Goal: Download file/media

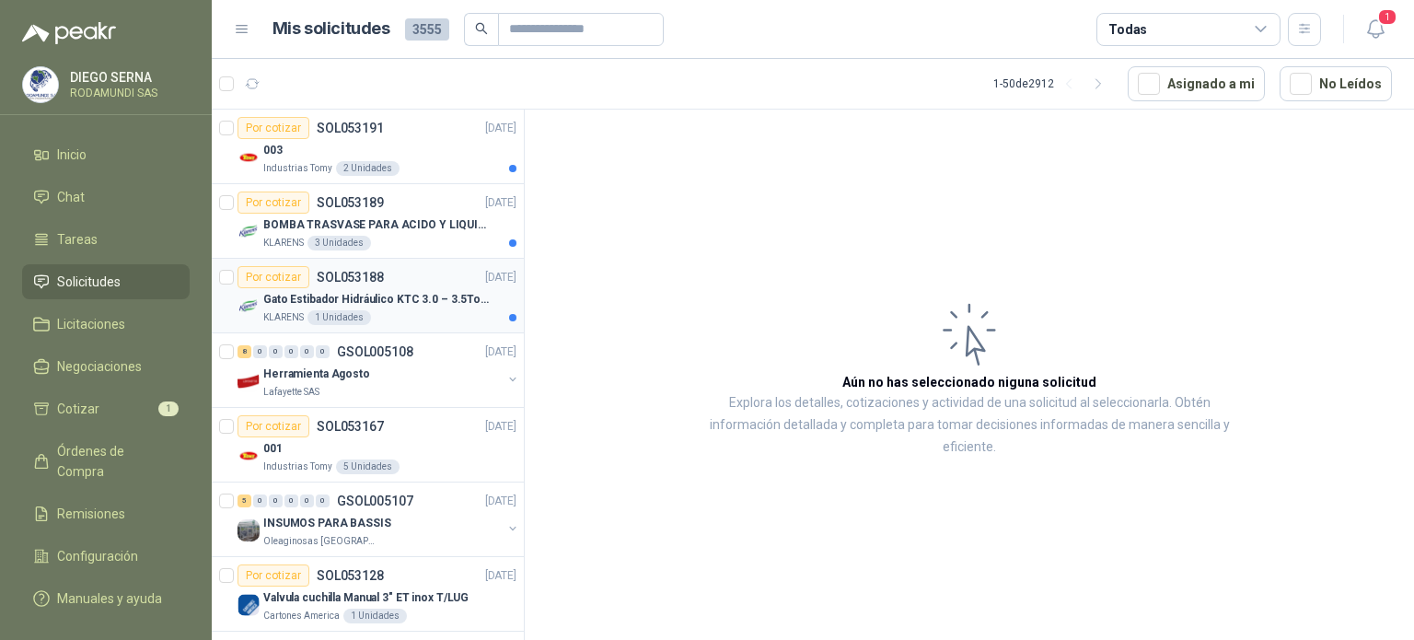
click at [345, 305] on p "Gato Estibador Hidráulico KTC 3.0 – 3.5Ton 1.2mt HPT" at bounding box center [377, 299] width 229 height 17
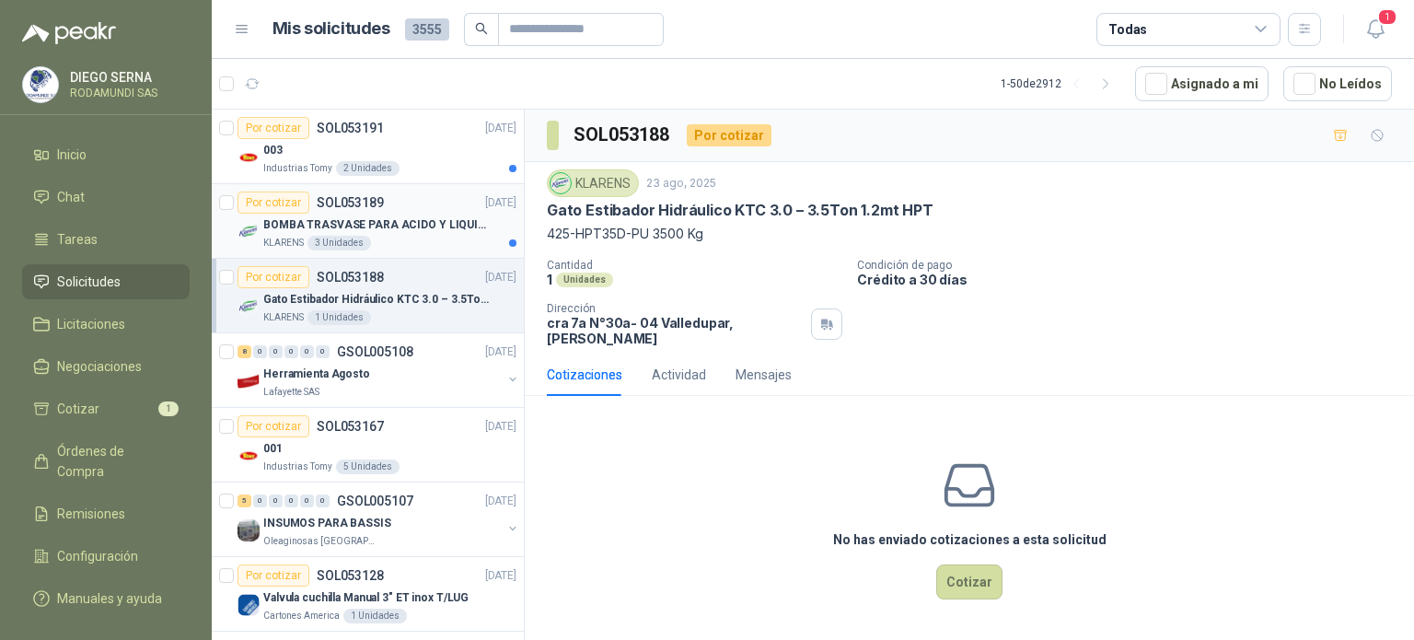
click at [394, 233] on div "BOMBA TRASVASE PARA ACIDO Y LIQUIDOS CORROSIVO" at bounding box center [389, 224] width 253 height 22
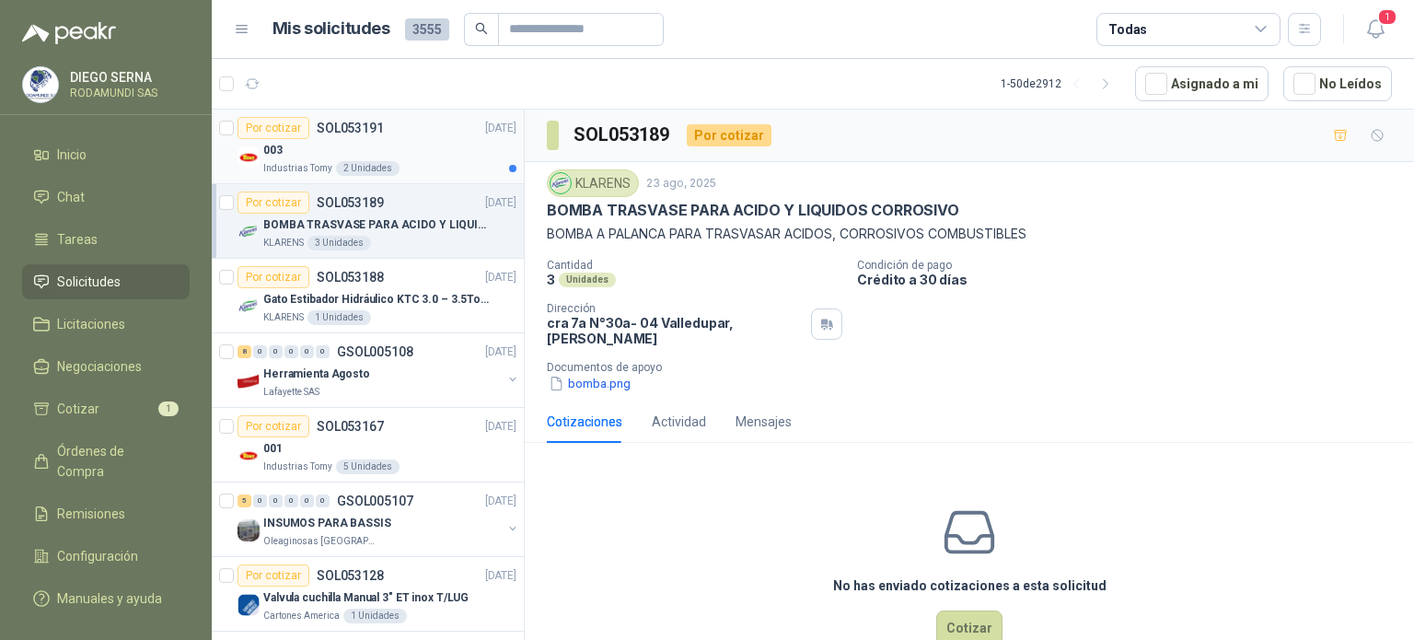
click at [414, 165] on div "Industrias Tomy 2 Unidades" at bounding box center [389, 168] width 253 height 15
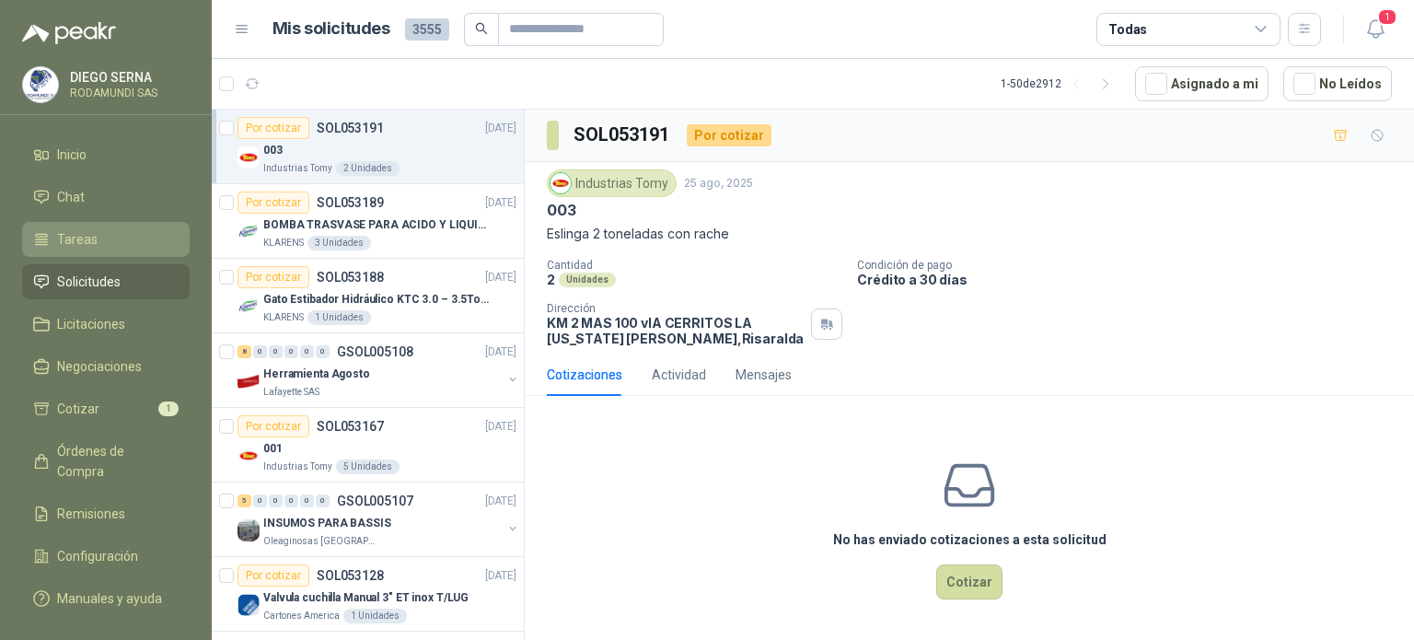
click at [121, 241] on li "Tareas" at bounding box center [105, 239] width 145 height 20
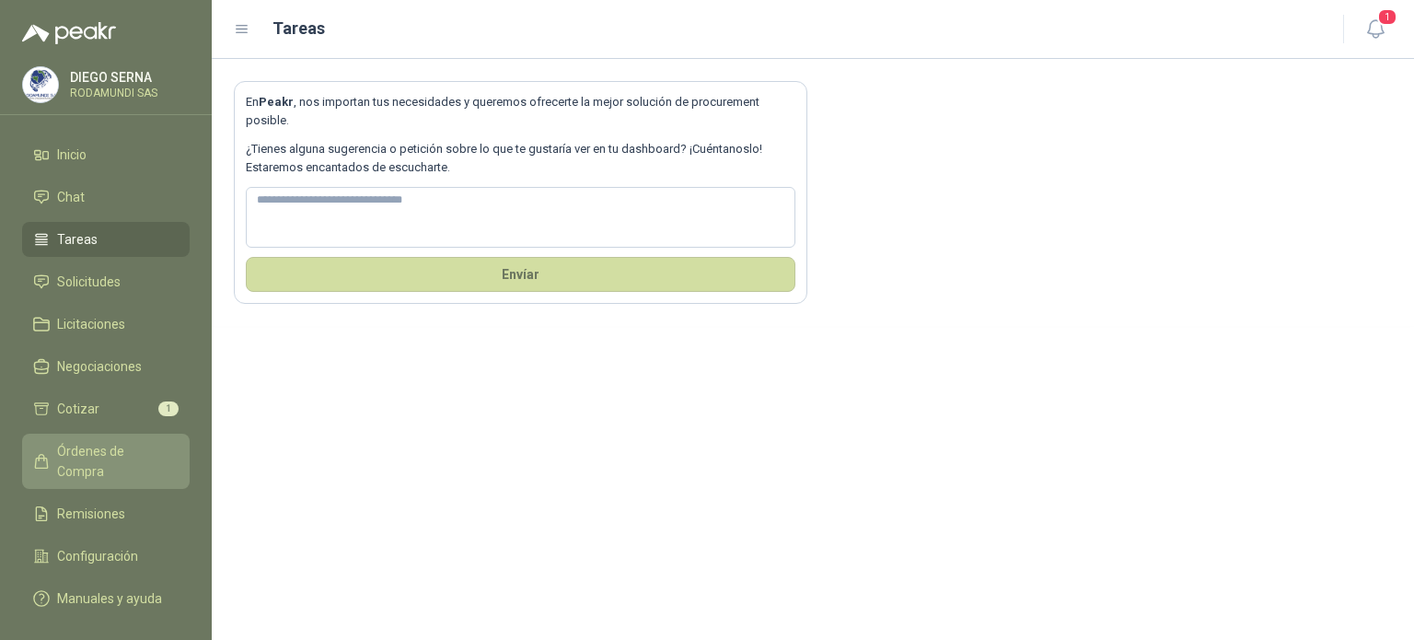
click at [125, 456] on span "Órdenes de Compra" at bounding box center [114, 461] width 115 height 40
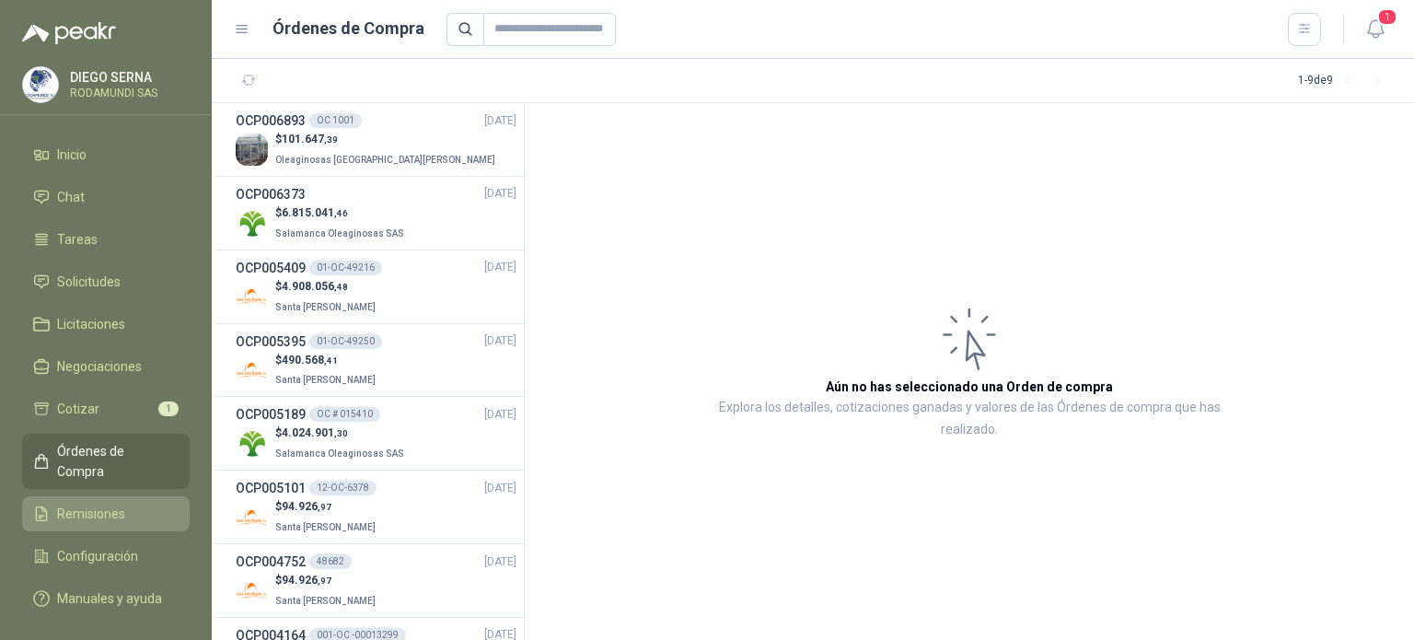
click at [100, 503] on span "Remisiones" at bounding box center [91, 513] width 68 height 20
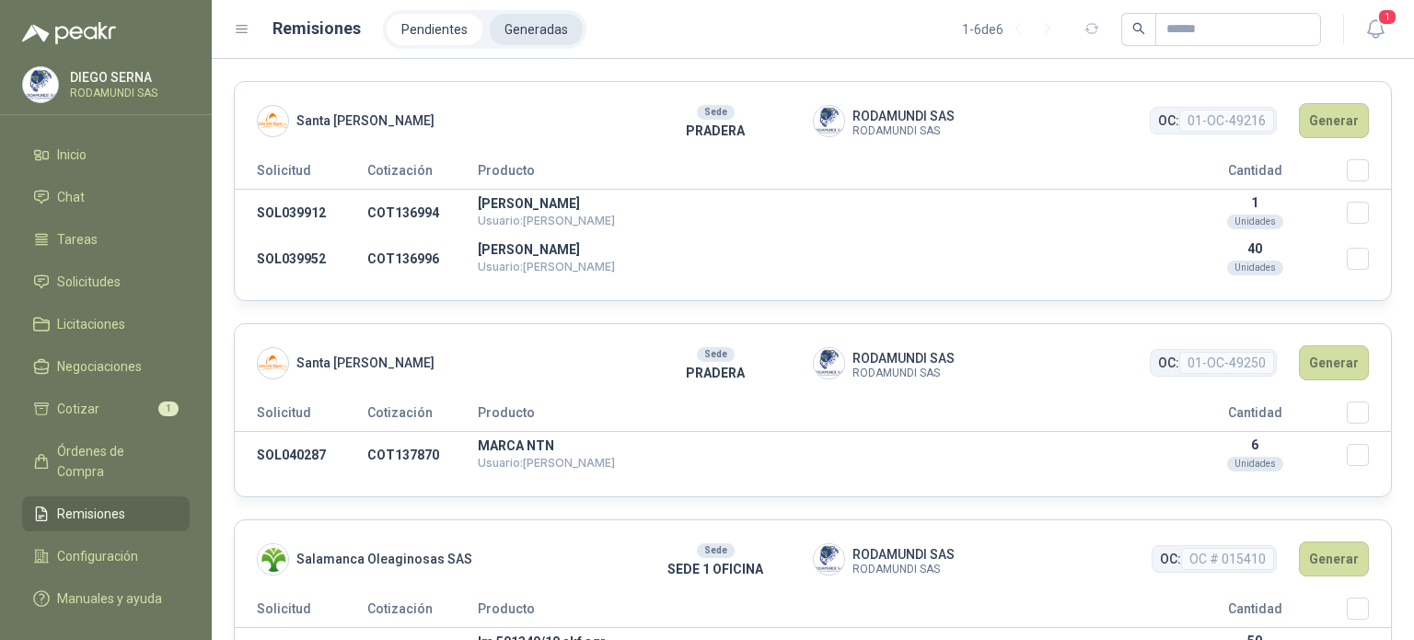
click at [518, 33] on li "Generadas" at bounding box center [536, 29] width 93 height 31
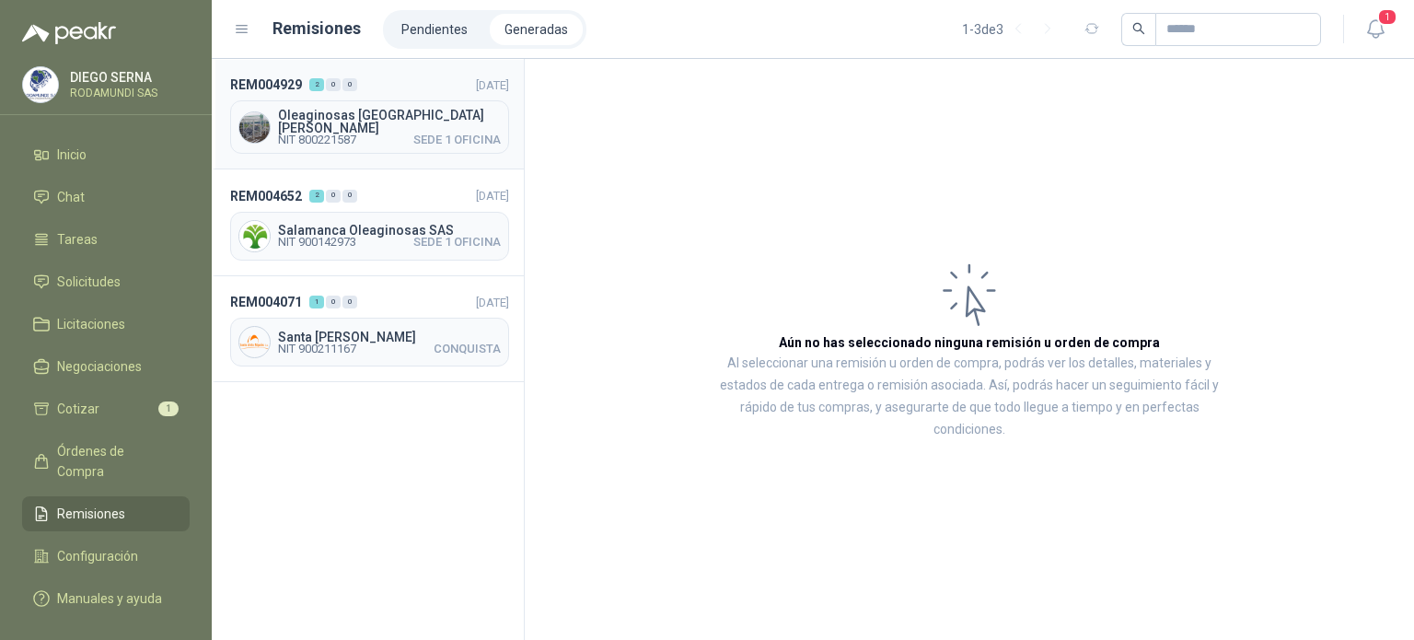
click at [365, 118] on span "Oleaginosas [GEOGRAPHIC_DATA][PERSON_NAME]" at bounding box center [389, 122] width 223 height 26
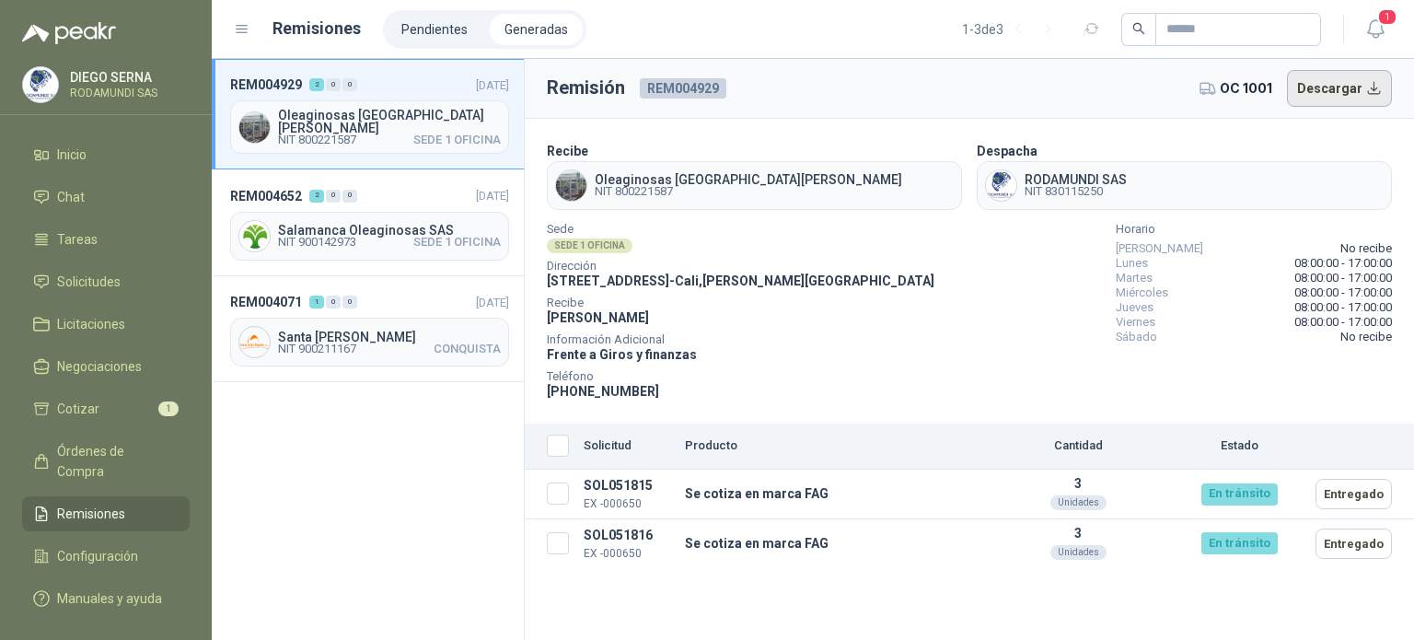
click at [1352, 95] on button "Descargar" at bounding box center [1340, 88] width 106 height 37
click at [107, 372] on span "Negociaciones" at bounding box center [99, 366] width 85 height 20
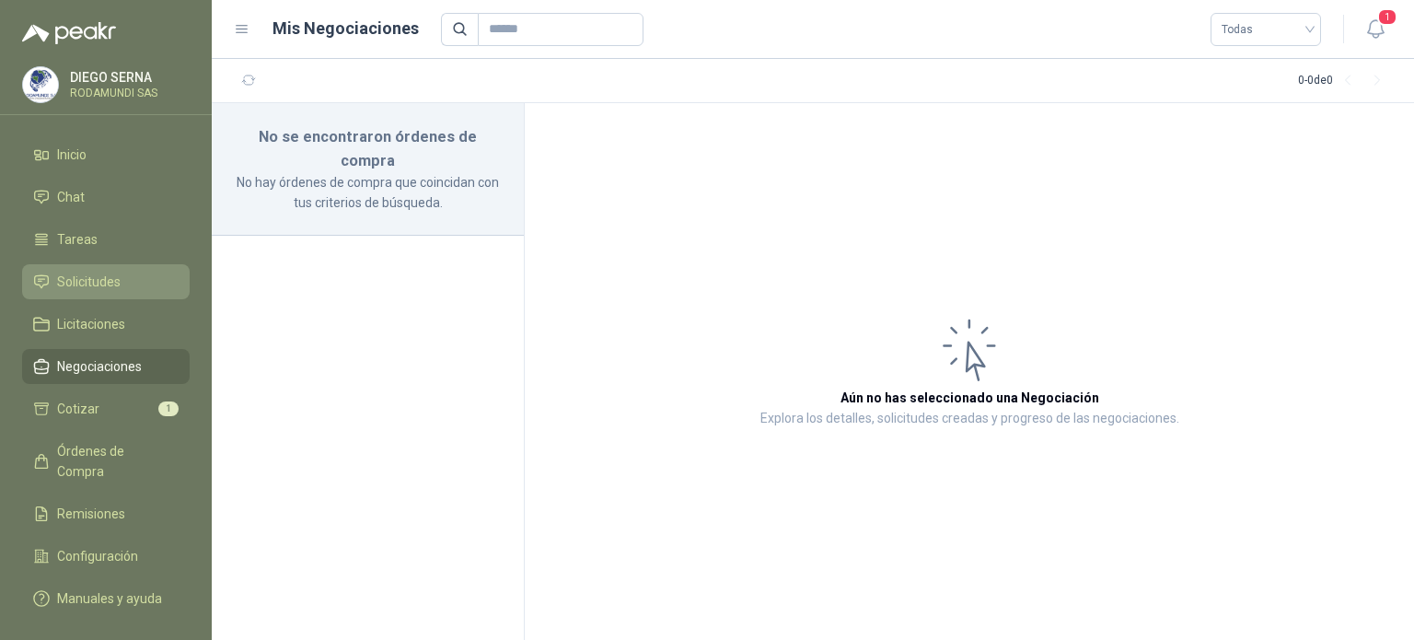
click at [105, 280] on span "Solicitudes" at bounding box center [88, 281] width 63 height 20
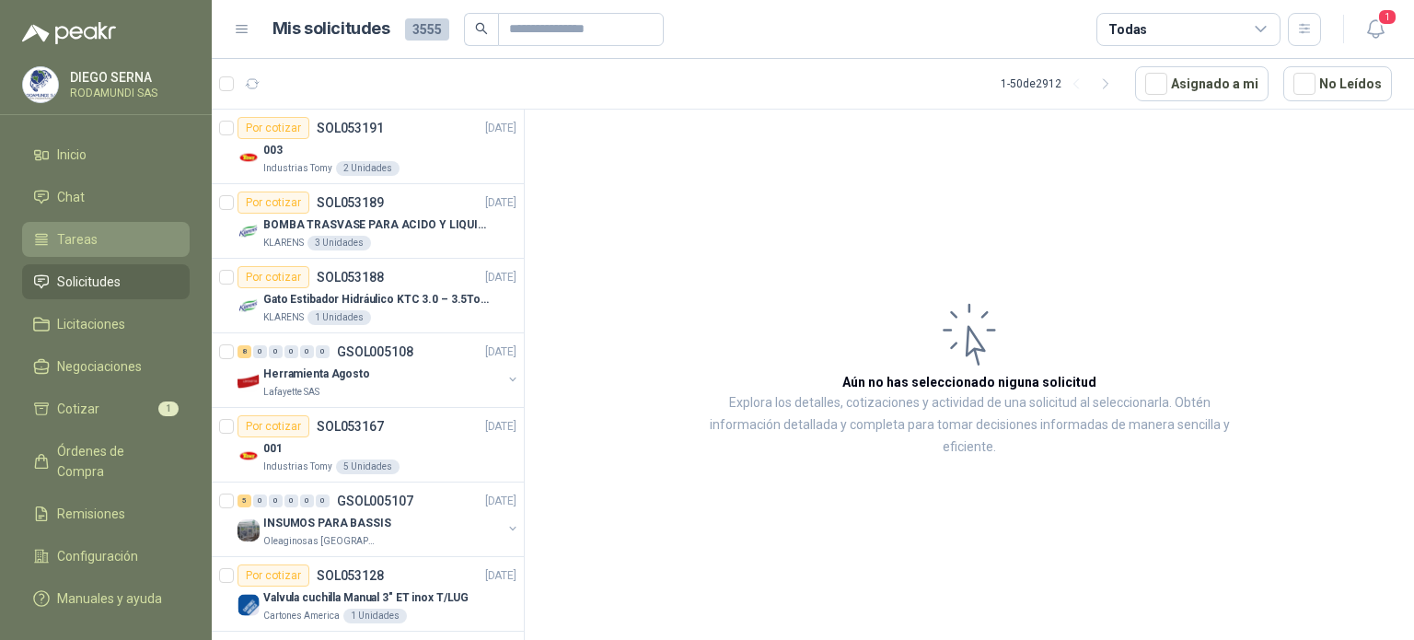
click at [90, 223] on link "Tareas" at bounding box center [105, 239] width 167 height 35
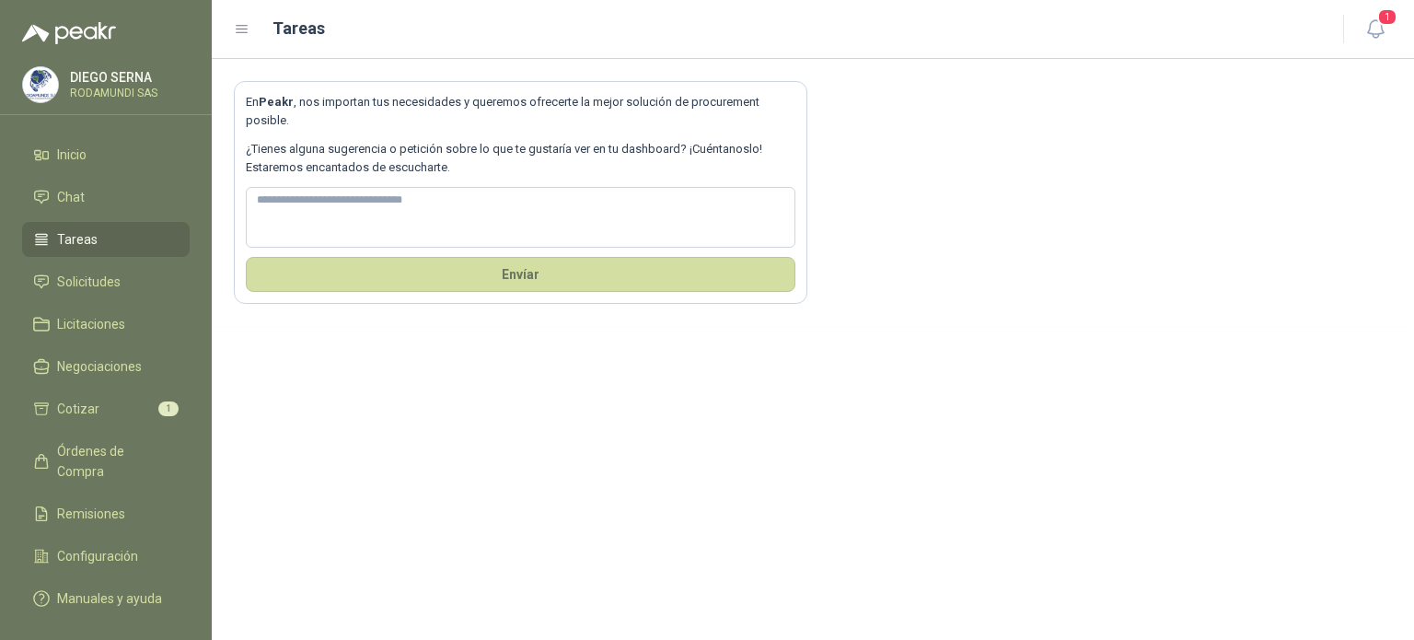
click at [248, 26] on icon at bounding box center [242, 29] width 17 height 17
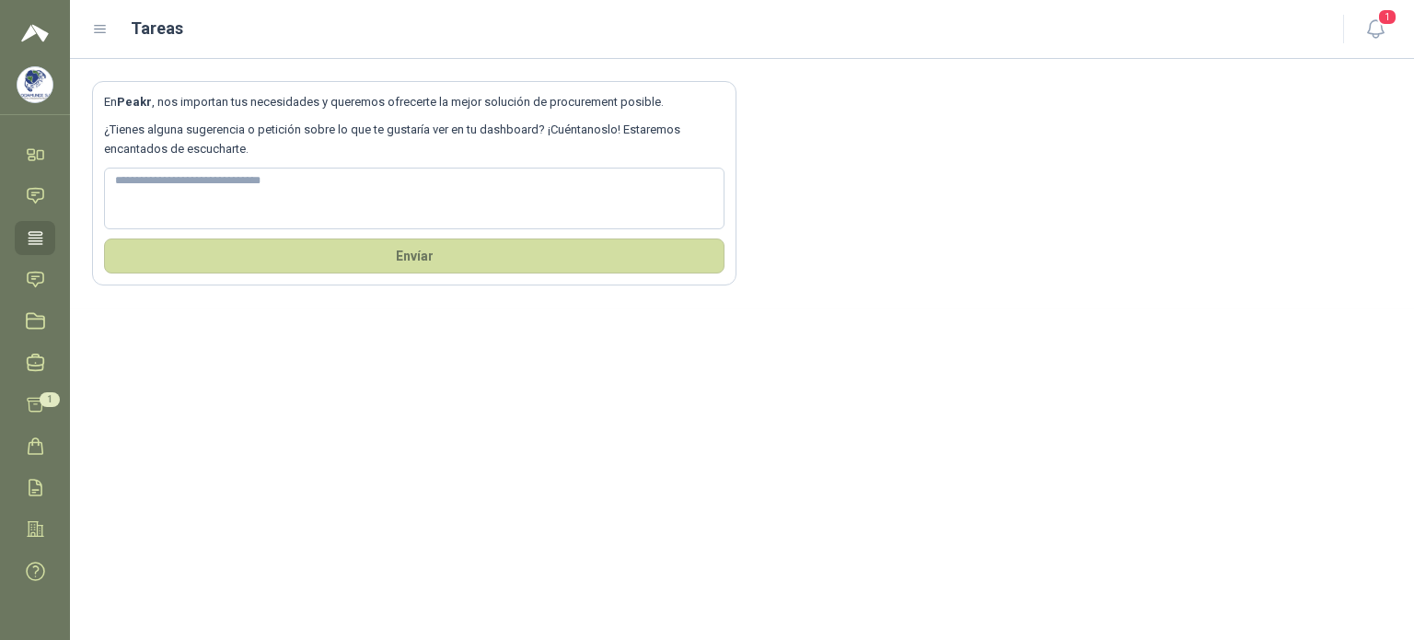
click at [96, 31] on icon at bounding box center [100, 29] width 17 height 17
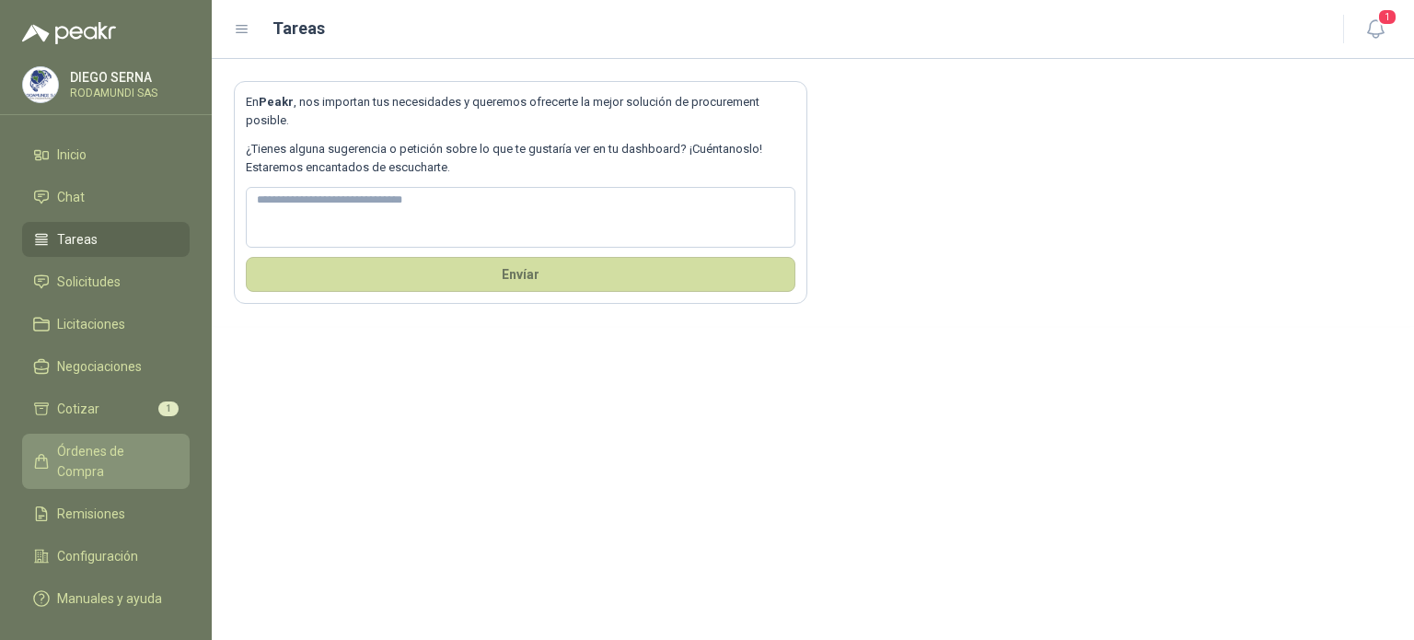
click at [105, 456] on span "Órdenes de Compra" at bounding box center [114, 461] width 115 height 40
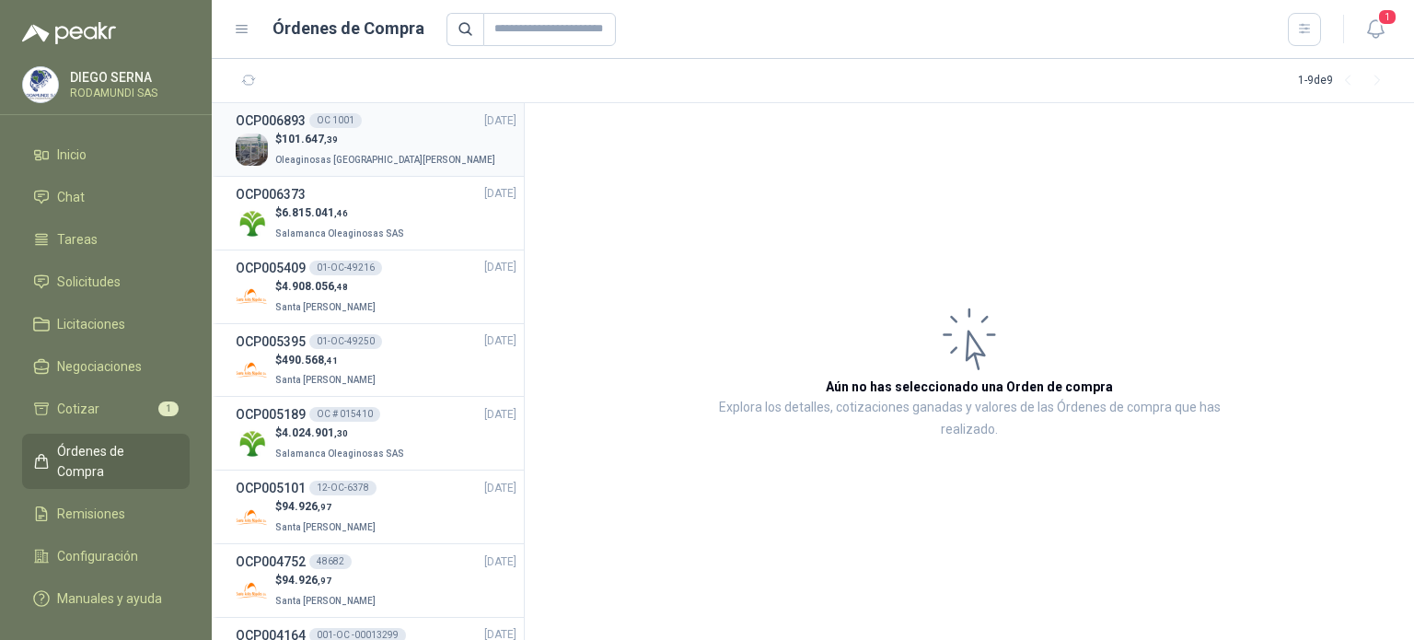
click at [270, 121] on h3 "OCP006893" at bounding box center [271, 120] width 70 height 20
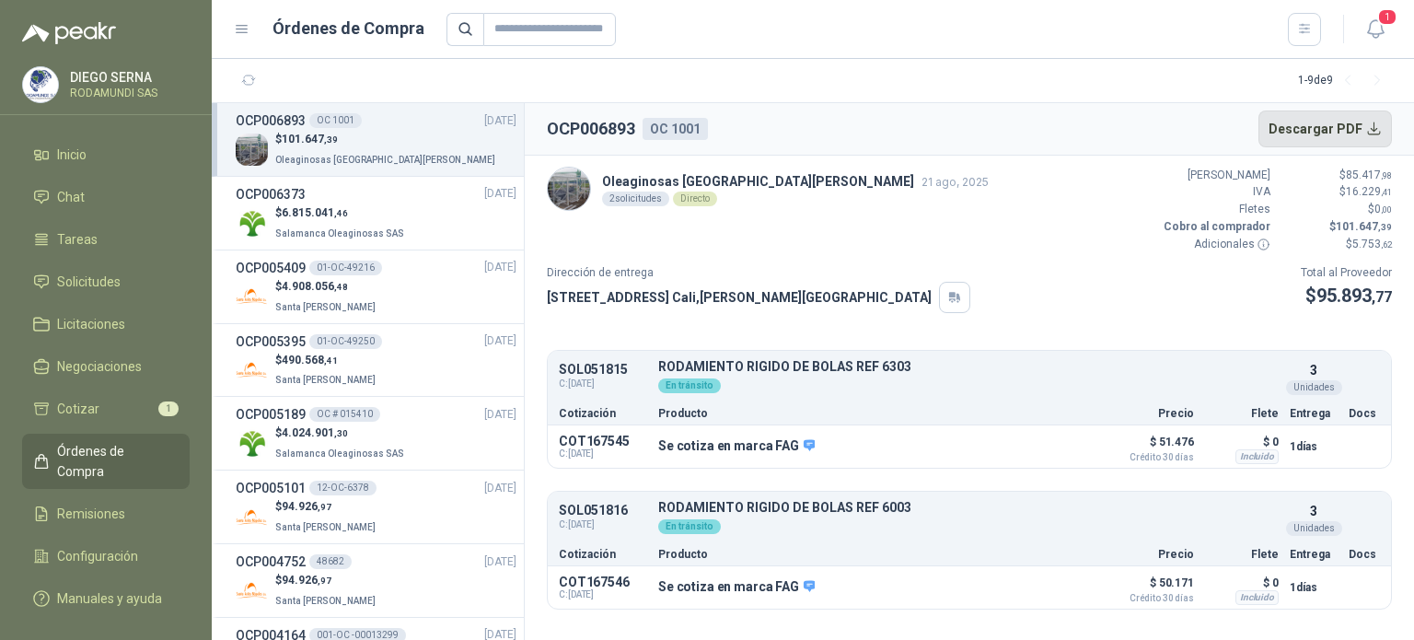
click at [1354, 130] on button "Descargar PDF" at bounding box center [1325, 128] width 134 height 37
